Goal: Navigation & Orientation: Find specific page/section

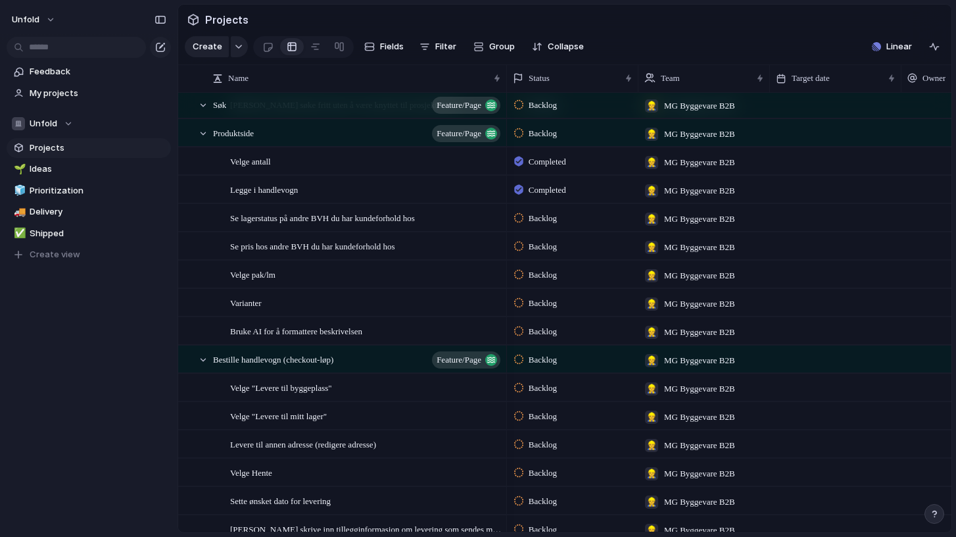
scroll to position [2568, 0]
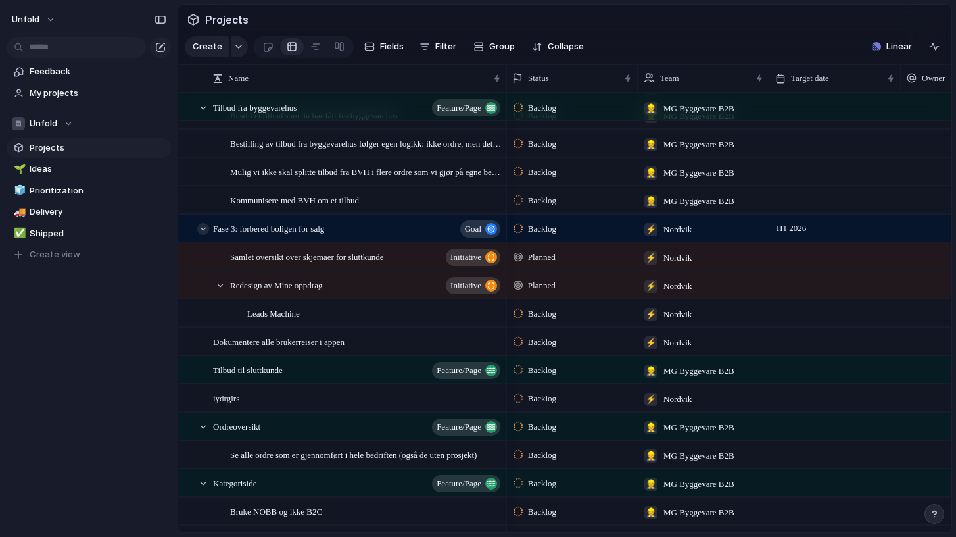
click at [205, 230] on div at bounding box center [203, 229] width 12 height 12
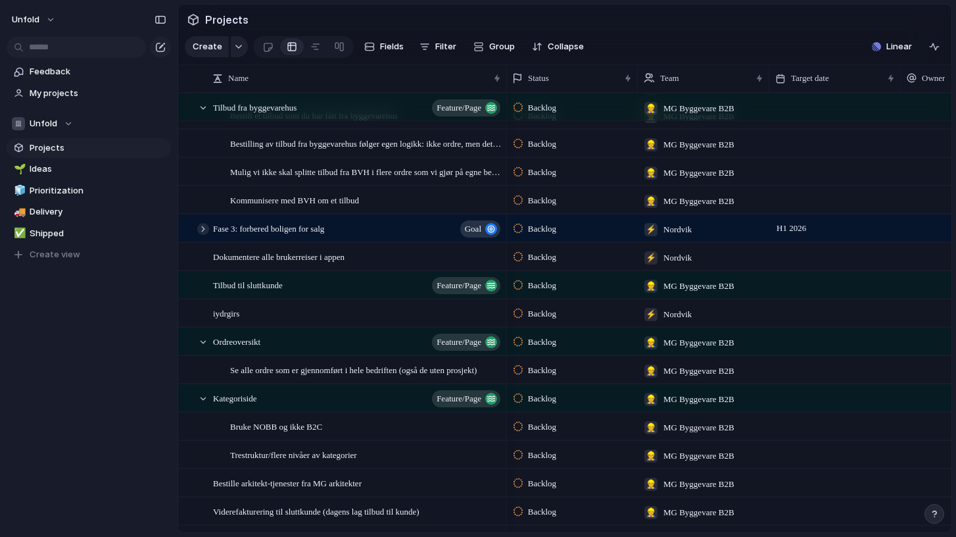
click at [203, 228] on div at bounding box center [203, 229] width 12 height 12
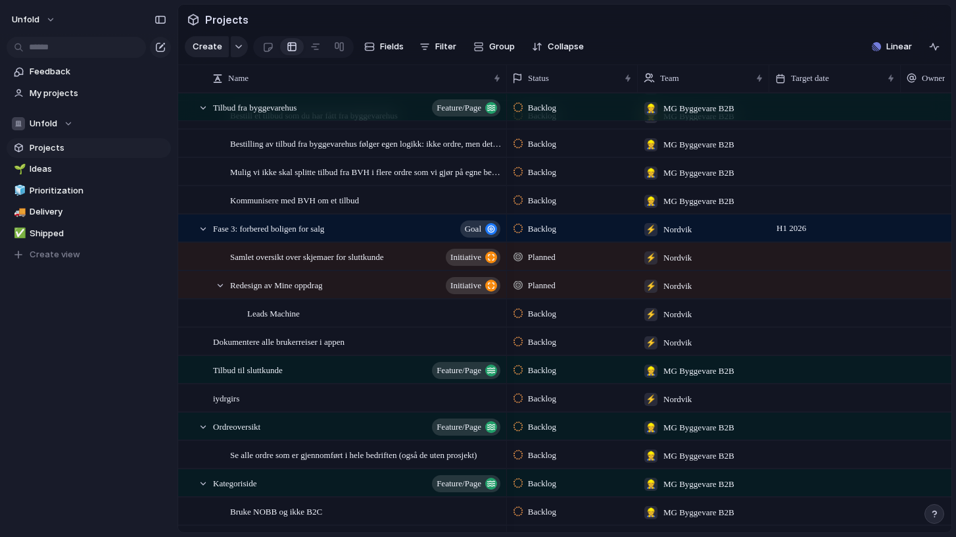
click at [42, 147] on span "Projects" at bounding box center [98, 147] width 137 height 13
click at [57, 167] on span "Ideas" at bounding box center [98, 168] width 137 height 13
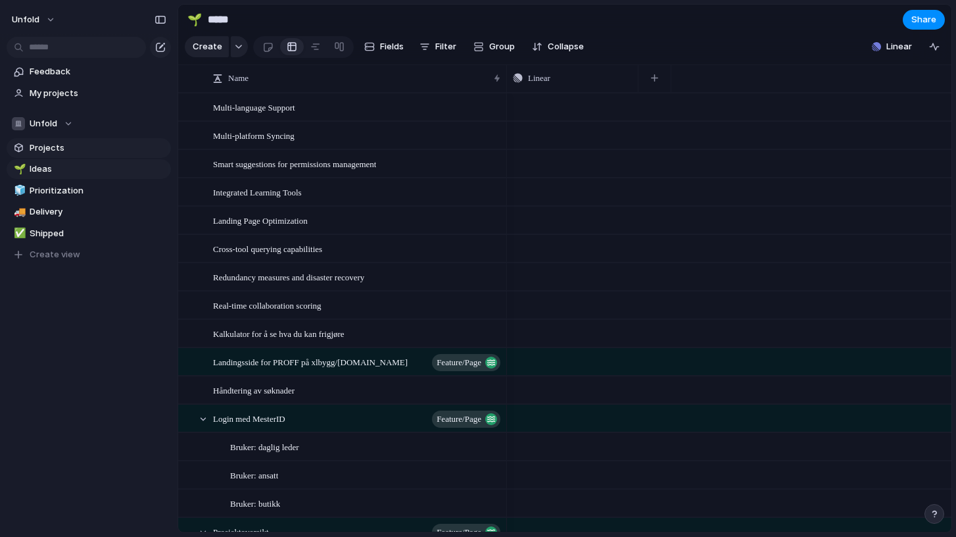
click at [52, 148] on span "Projects" at bounding box center [98, 147] width 137 height 13
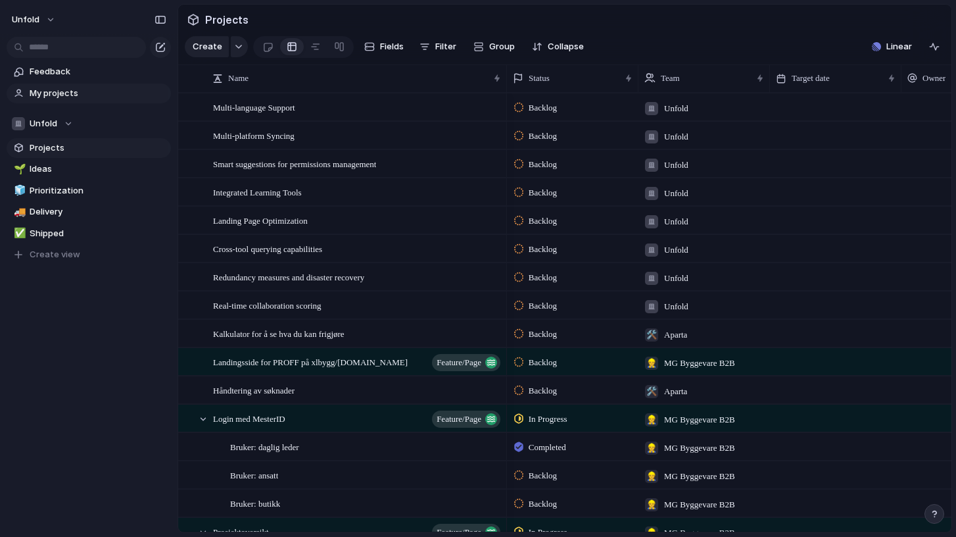
click at [51, 91] on span "My projects" at bounding box center [98, 93] width 137 height 13
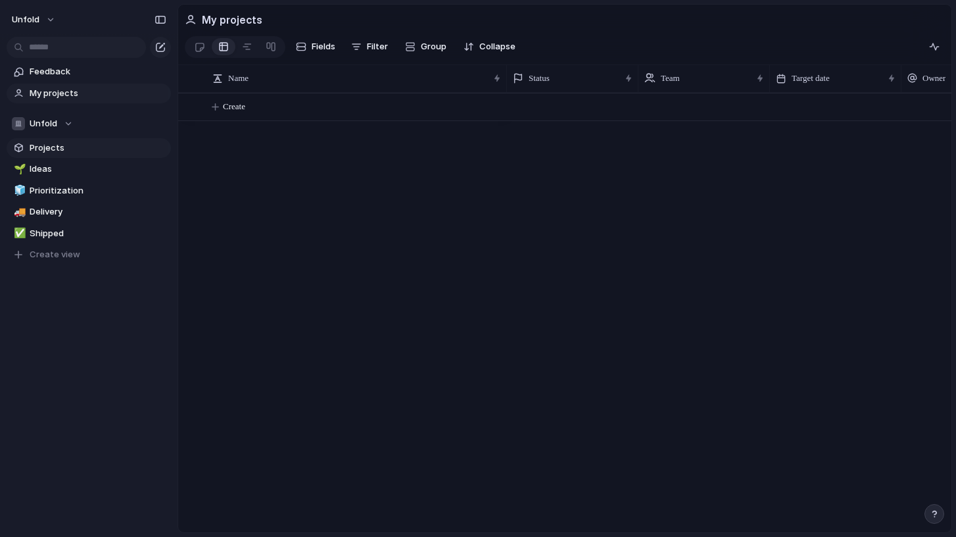
click at [55, 150] on span "Projects" at bounding box center [98, 147] width 137 height 13
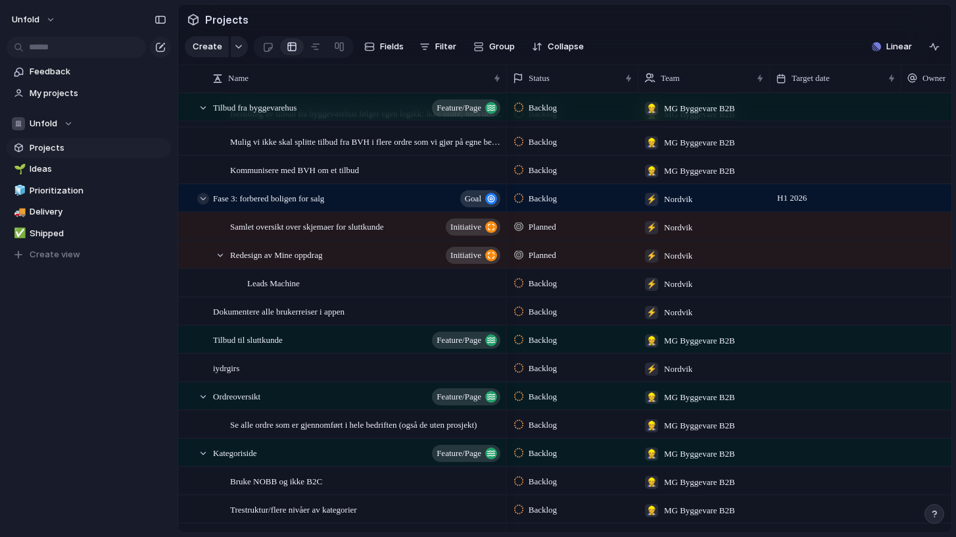
click at [204, 198] on div at bounding box center [203, 199] width 12 height 12
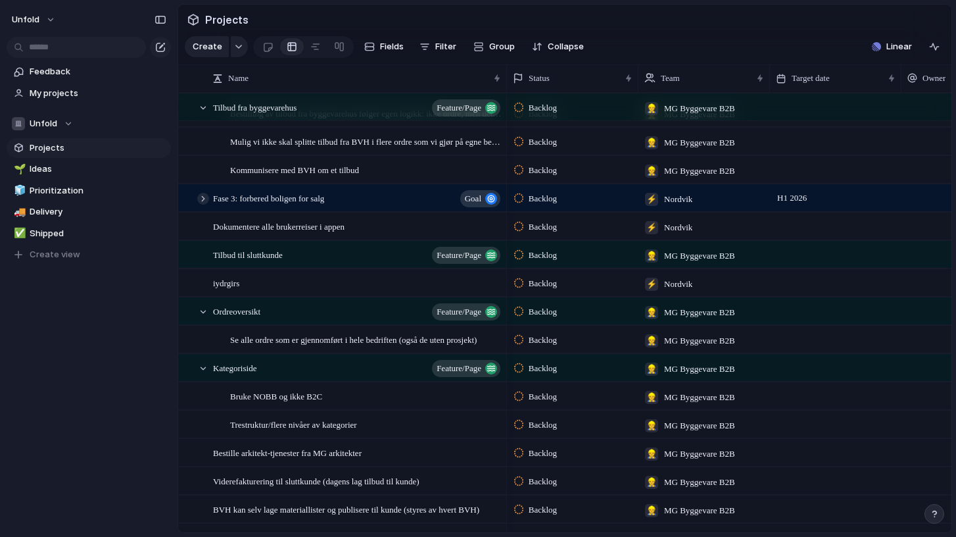
click at [204, 198] on div at bounding box center [203, 199] width 12 height 12
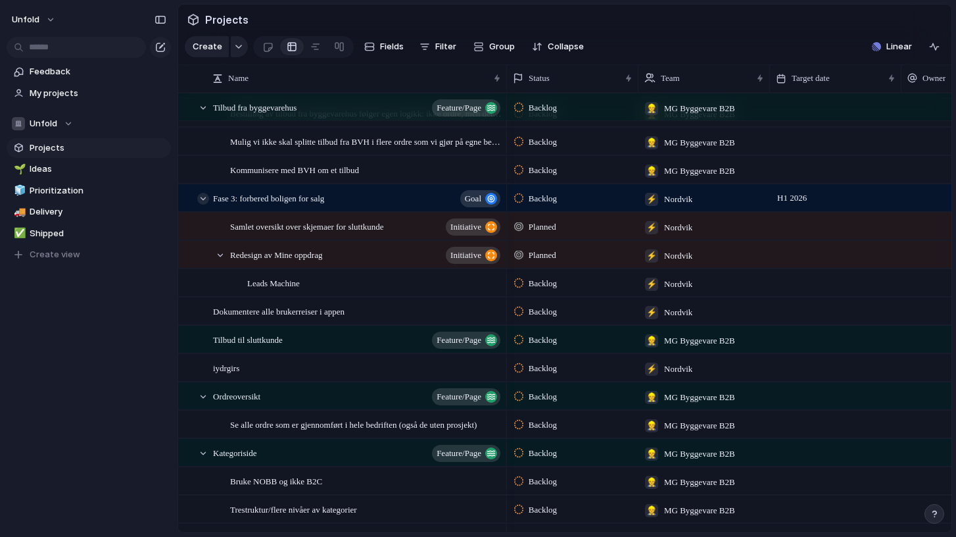
click at [204, 197] on div at bounding box center [203, 199] width 12 height 12
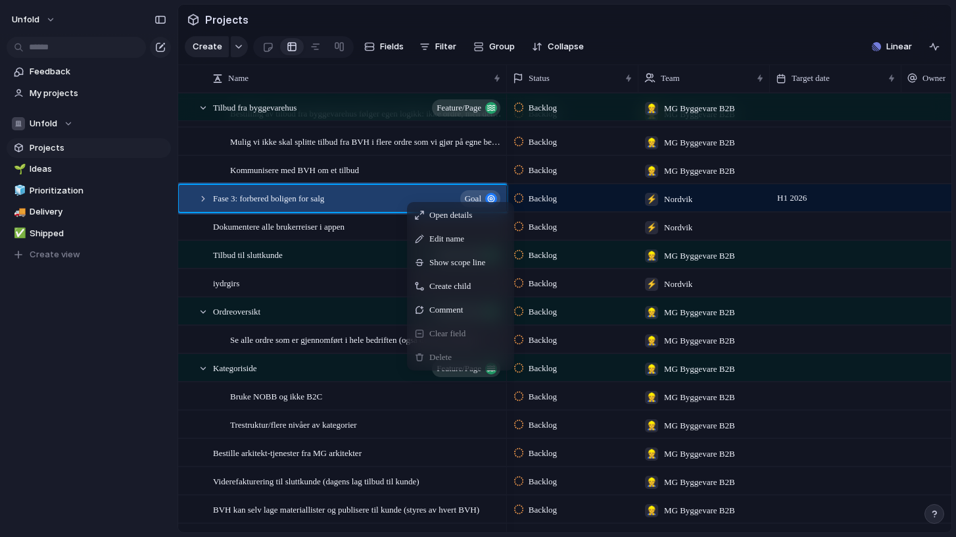
click at [448, 362] on span "Delete" at bounding box center [440, 356] width 22 height 13
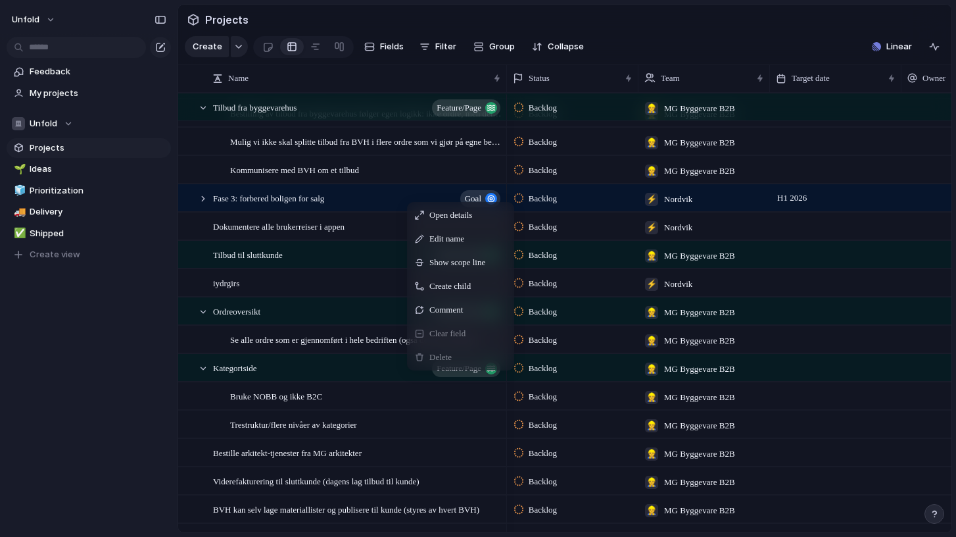
click at [445, 360] on span "Delete" at bounding box center [440, 356] width 22 height 13
click at [331, 24] on section "Projects" at bounding box center [564, 20] width 773 height 30
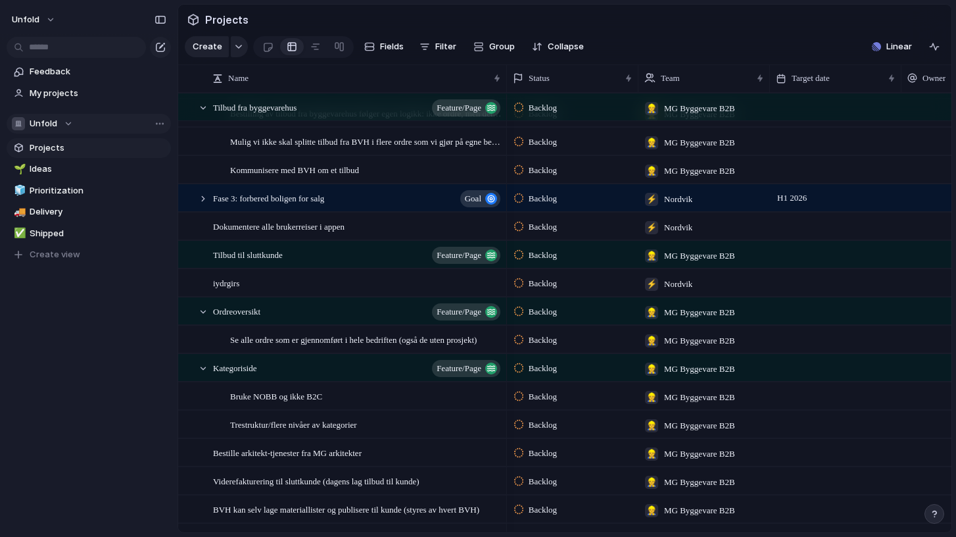
click at [64, 124] on div "Unfold" at bounding box center [42, 123] width 61 height 13
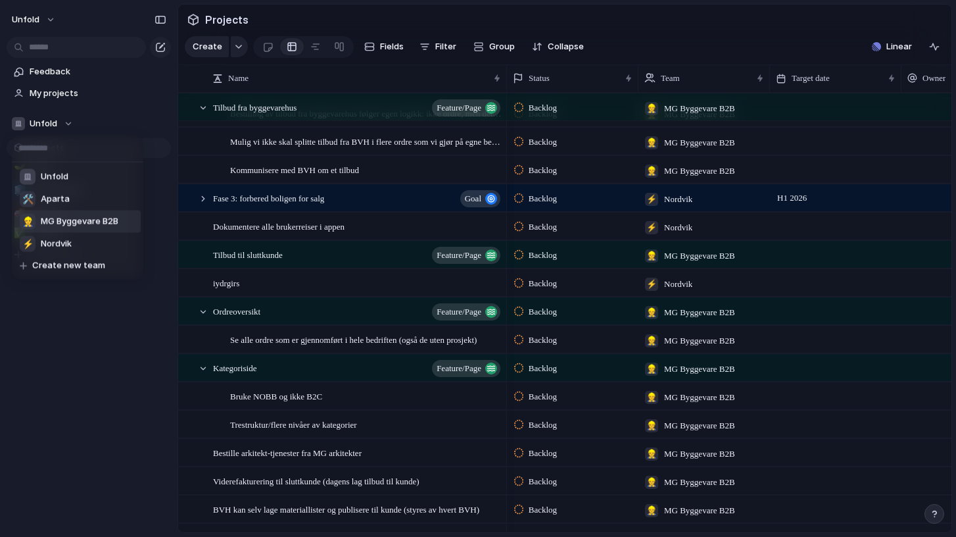
click at [62, 224] on span "MG Byggevare B2B" at bounding box center [80, 221] width 78 height 13
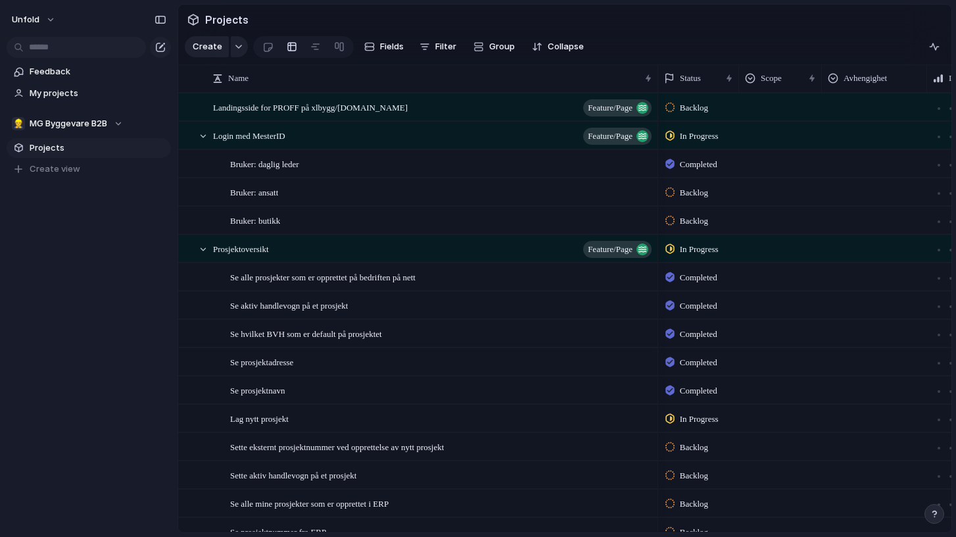
click at [59, 149] on span "Projects" at bounding box center [98, 147] width 137 height 13
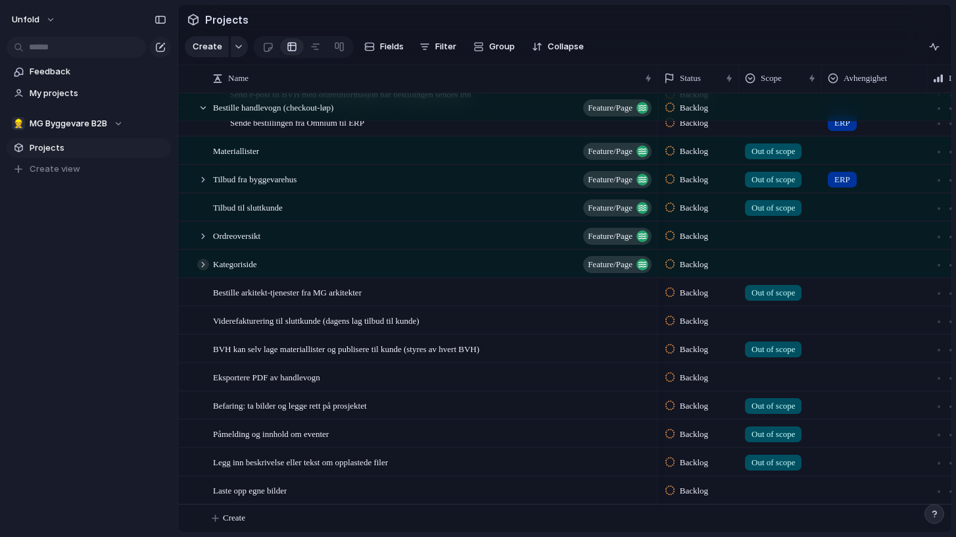
click at [201, 263] on div at bounding box center [203, 264] width 12 height 12
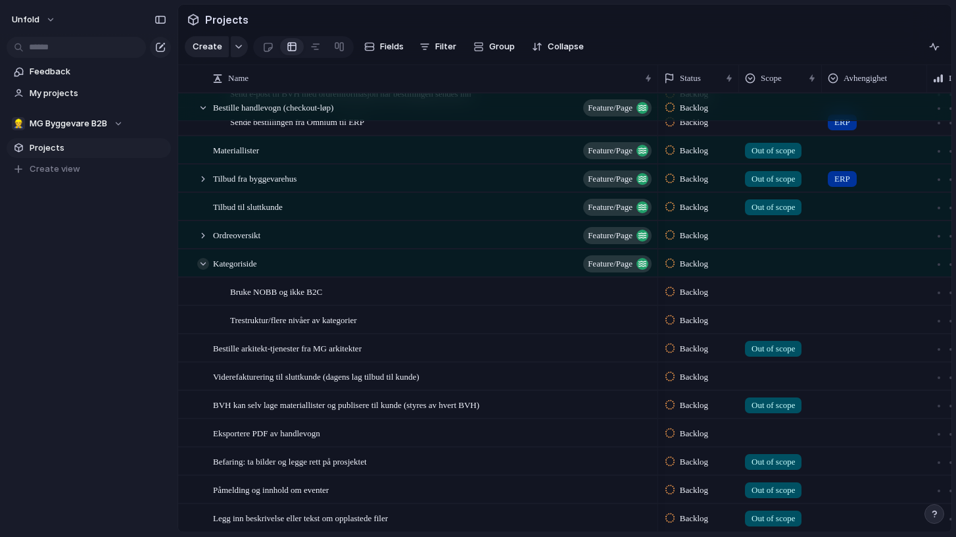
click at [203, 261] on div at bounding box center [203, 264] width 12 height 12
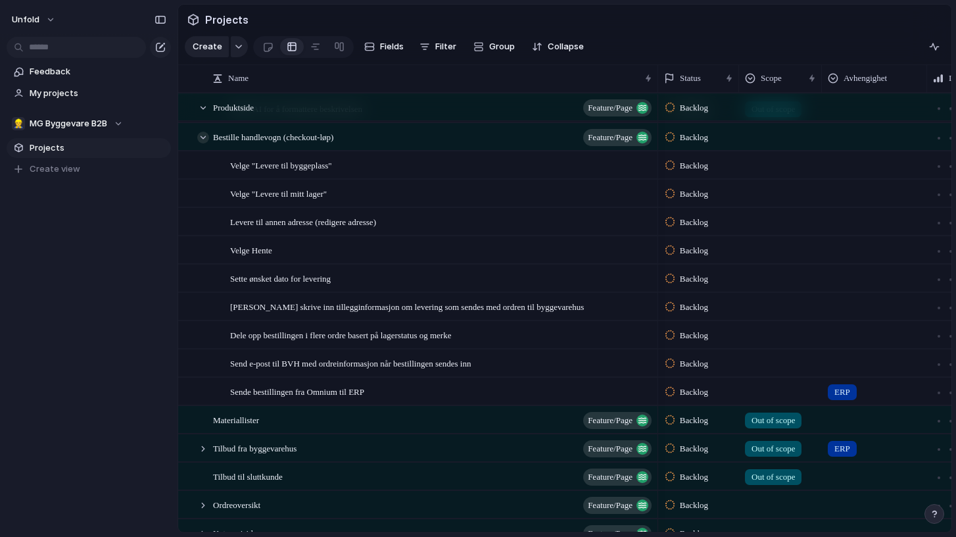
click at [206, 135] on div at bounding box center [203, 138] width 12 height 12
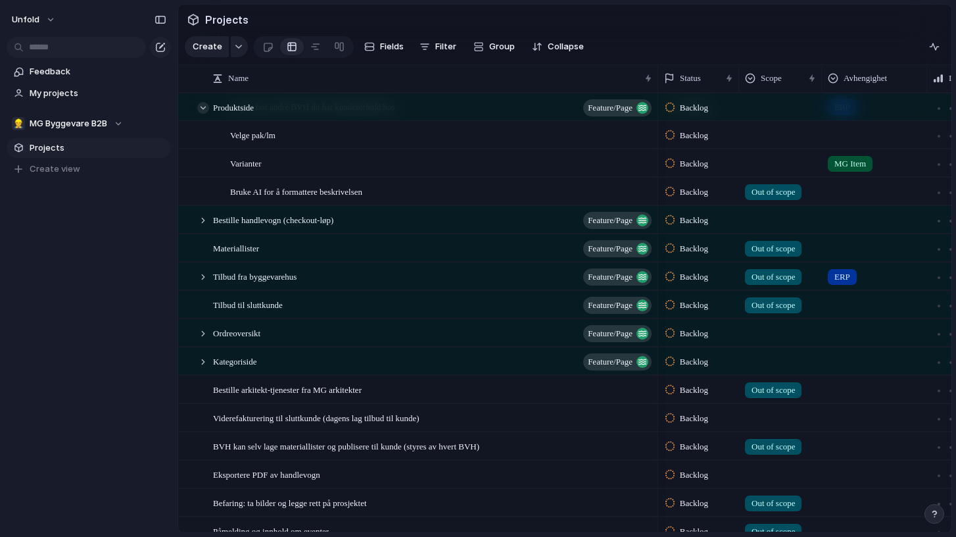
click at [203, 105] on div at bounding box center [203, 108] width 12 height 12
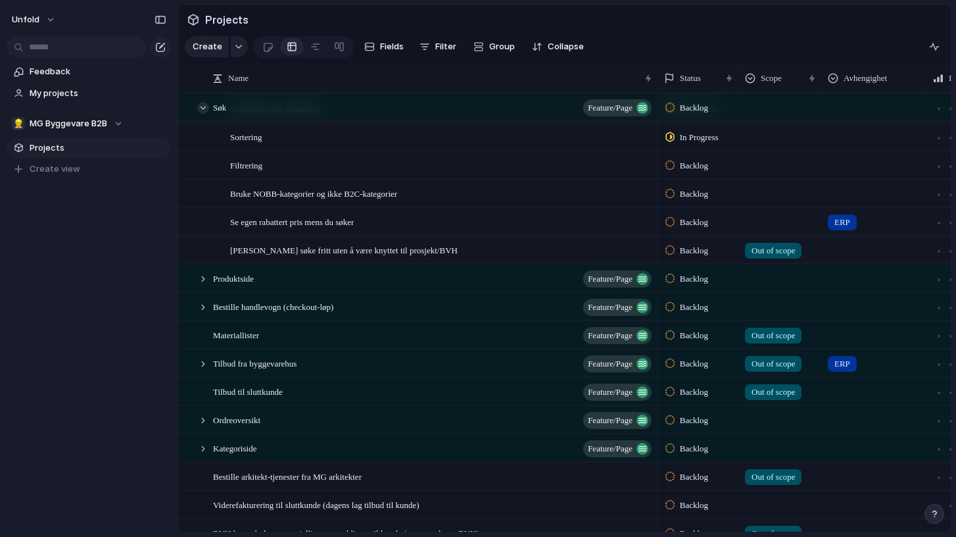
click at [204, 105] on div at bounding box center [203, 108] width 12 height 12
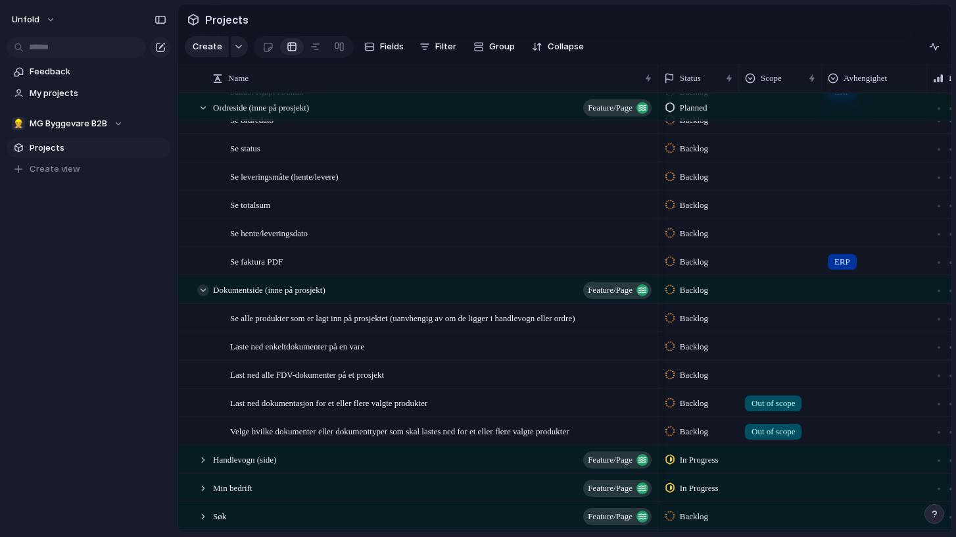
click at [202, 289] on div at bounding box center [203, 290] width 12 height 12
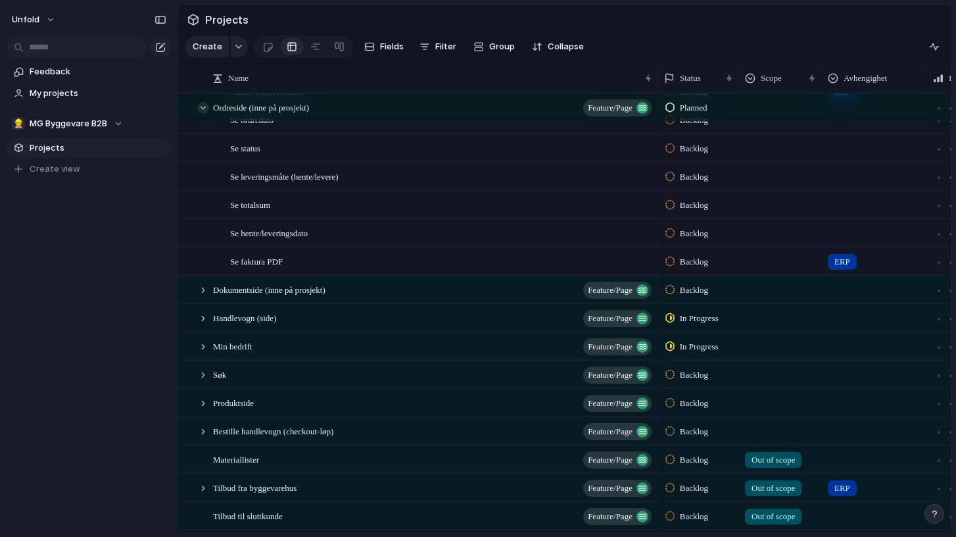
click at [199, 106] on div at bounding box center [203, 108] width 12 height 12
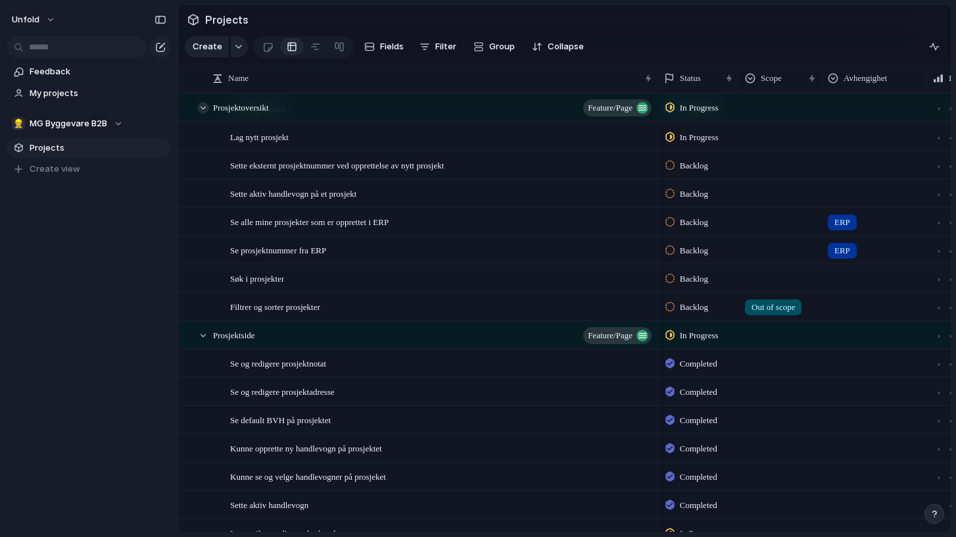
click at [203, 107] on div at bounding box center [203, 108] width 12 height 12
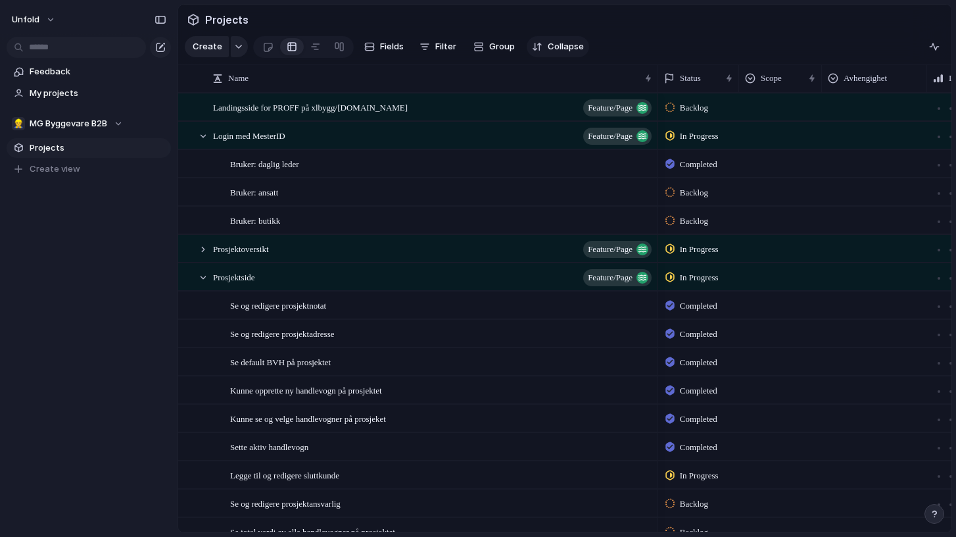
click at [556, 43] on span "Collapse" at bounding box center [566, 46] width 36 height 13
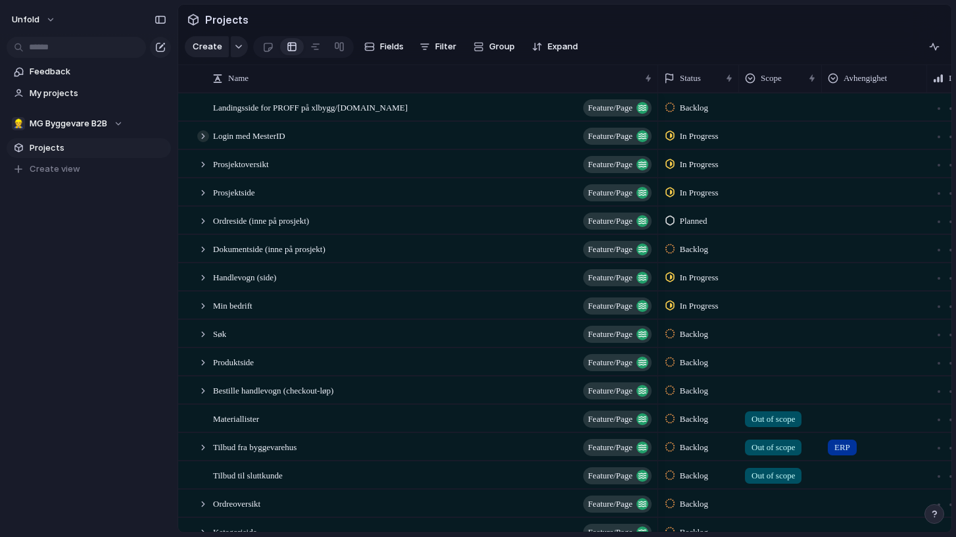
click at [201, 132] on div at bounding box center [203, 136] width 12 height 12
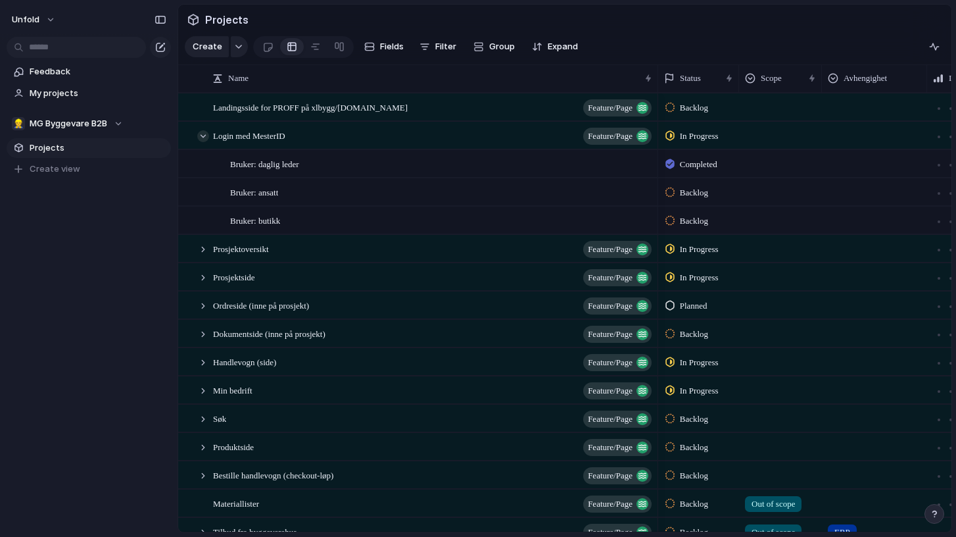
click at [203, 135] on div at bounding box center [203, 136] width 12 height 12
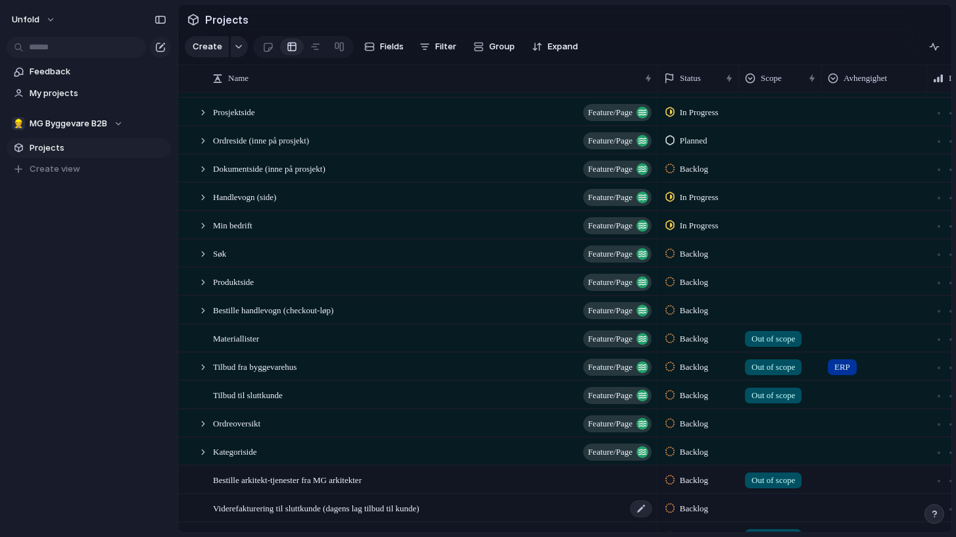
scroll to position [0, 1]
